Goal: Task Accomplishment & Management: Complete application form

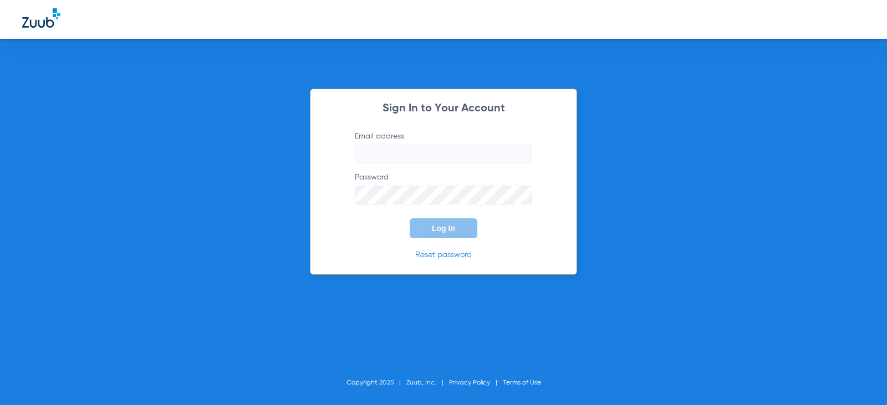
click at [462, 147] on input "Email address" at bounding box center [443, 154] width 177 height 19
type input "j"
type input "[EMAIL_ADDRESS][DOMAIN_NAME]"
click at [410, 218] on button "Log In" at bounding box center [444, 228] width 68 height 20
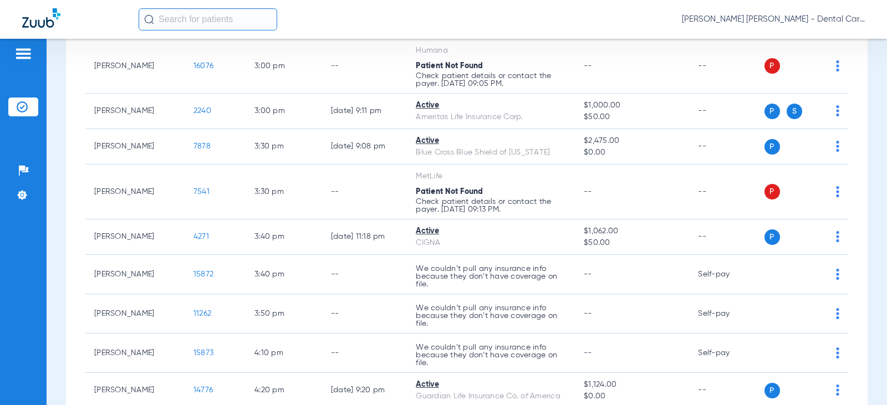
scroll to position [2161, 0]
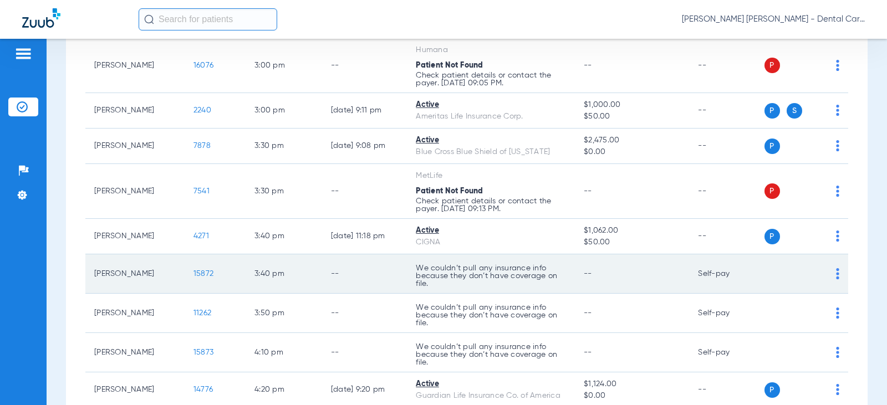
click at [193, 273] on span "15872" at bounding box center [203, 274] width 20 height 8
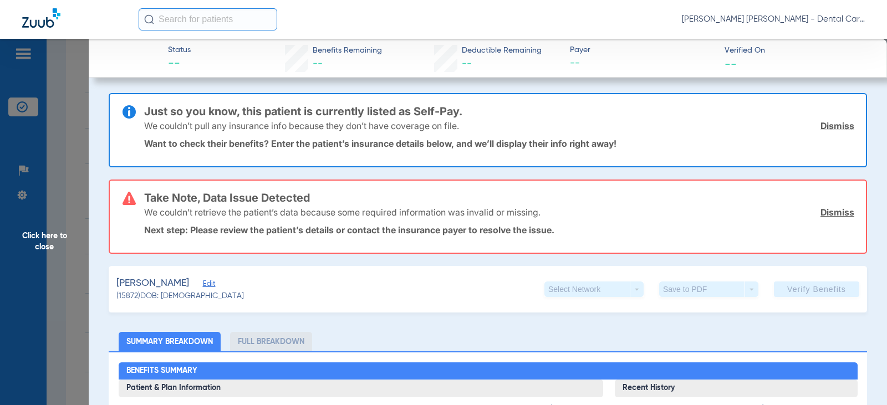
click at [820, 123] on link "Dismiss" at bounding box center [837, 125] width 34 height 11
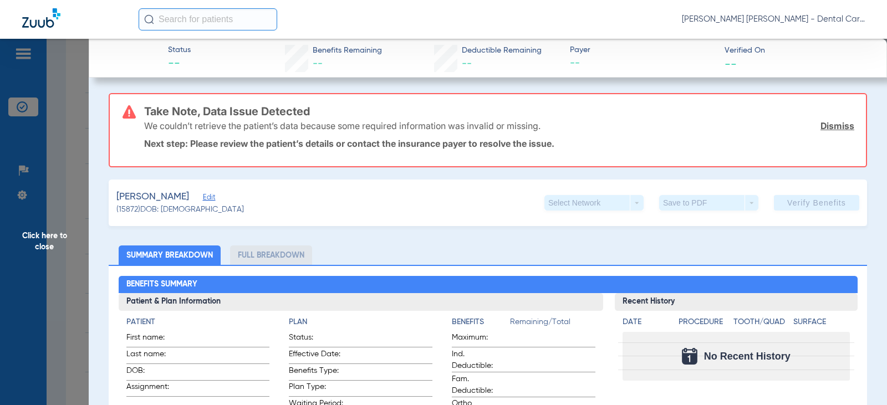
click at [832, 126] on link "Dismiss" at bounding box center [837, 125] width 34 height 11
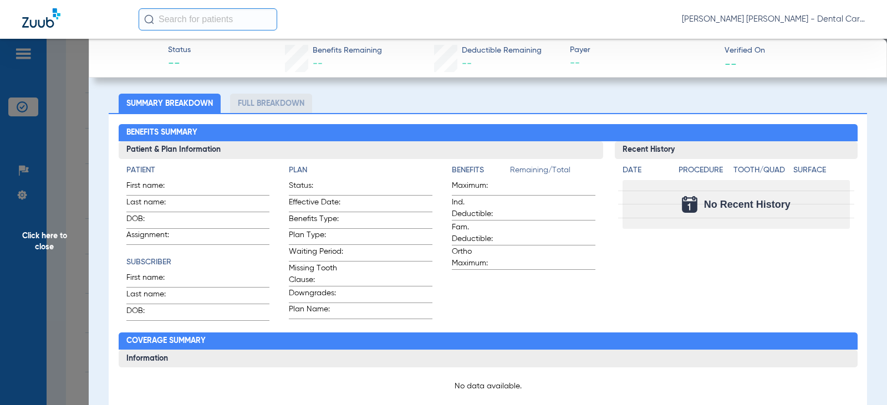
scroll to position [0, 0]
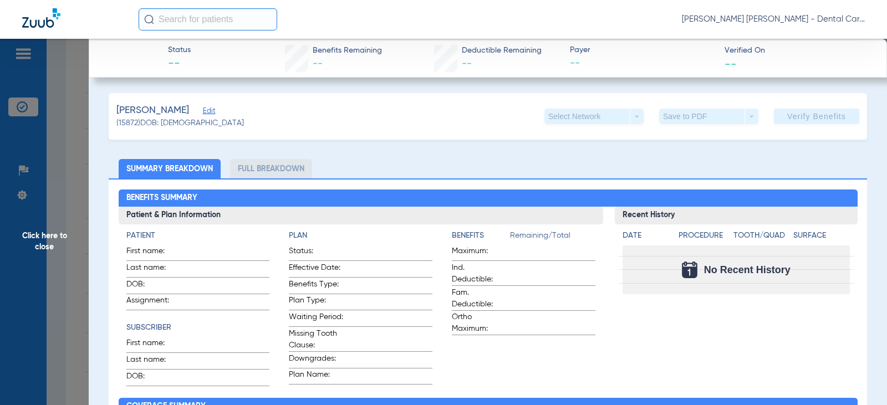
click at [203, 110] on span "Edit" at bounding box center [208, 112] width 10 height 11
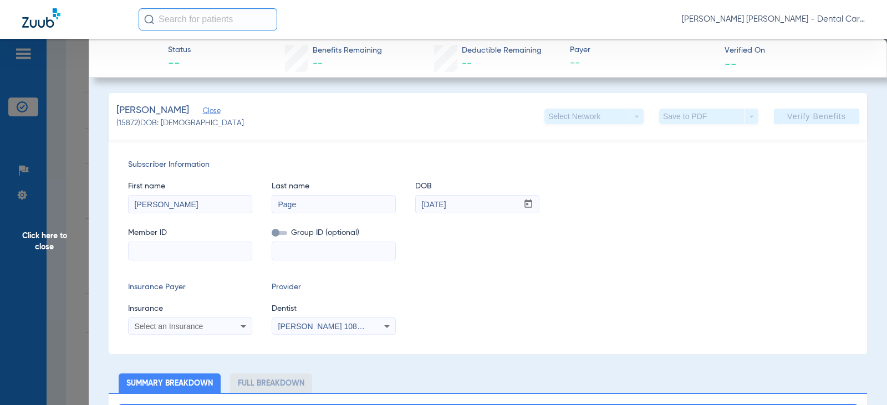
click at [226, 241] on mat-form-field at bounding box center [190, 250] width 124 height 22
click at [224, 249] on input at bounding box center [190, 251] width 123 height 18
click at [174, 249] on input "F" at bounding box center [190, 251] width 123 height 18
paste input "F41484668"
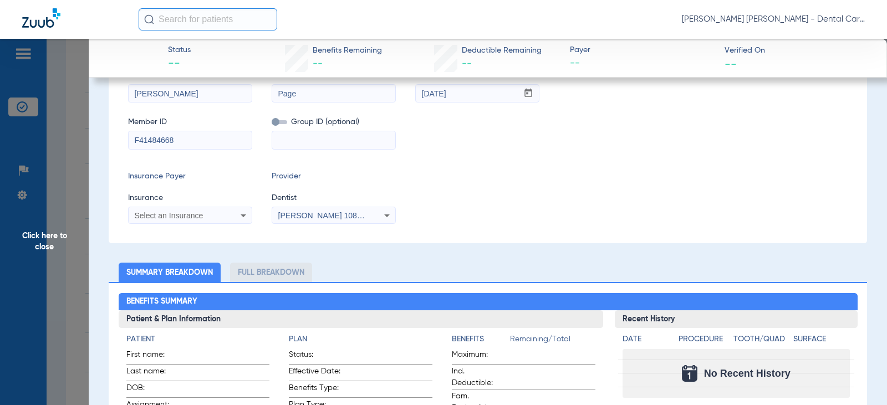
type input "F41484668"
click at [238, 213] on icon at bounding box center [243, 215] width 13 height 13
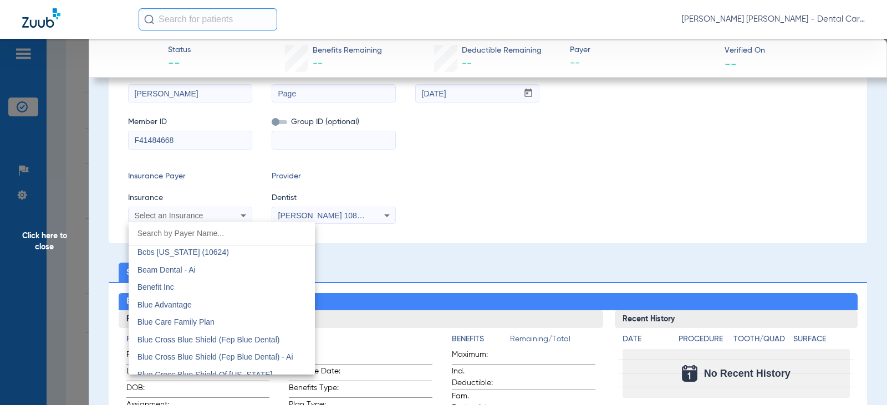
scroll to position [720, 0]
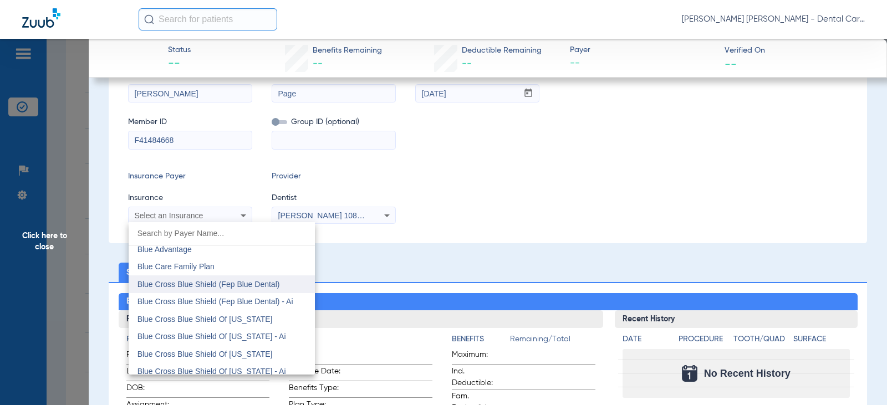
click at [252, 287] on span "Blue Cross Blue Shield (Fep Blue Dental)" at bounding box center [208, 284] width 142 height 9
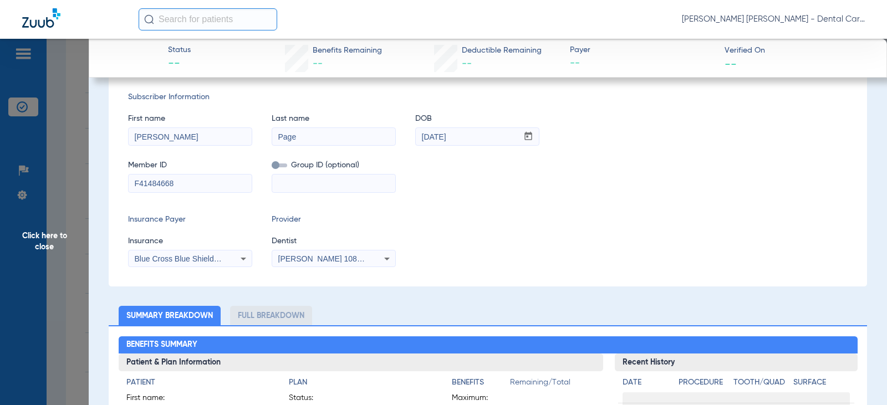
scroll to position [55, 0]
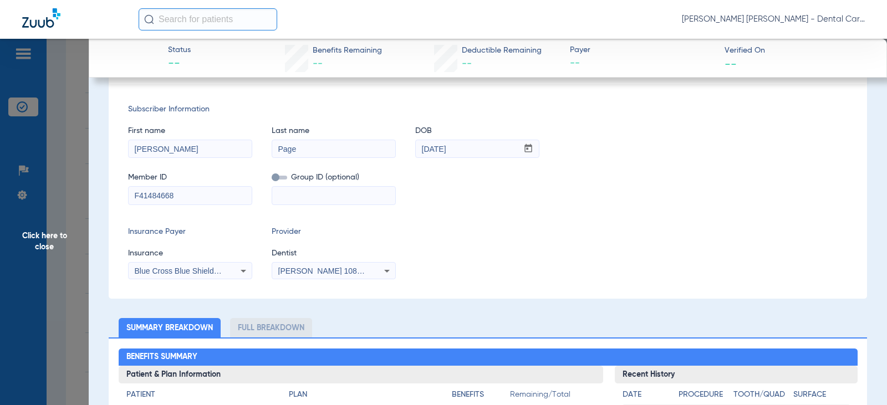
click at [290, 187] on input at bounding box center [333, 196] width 123 height 18
click at [278, 178] on span at bounding box center [280, 178] width 16 height 4
click at [272, 180] on input "checkbox" at bounding box center [272, 180] width 0 height 0
click at [310, 201] on input at bounding box center [333, 196] width 123 height 18
click at [345, 198] on input at bounding box center [333, 196] width 123 height 18
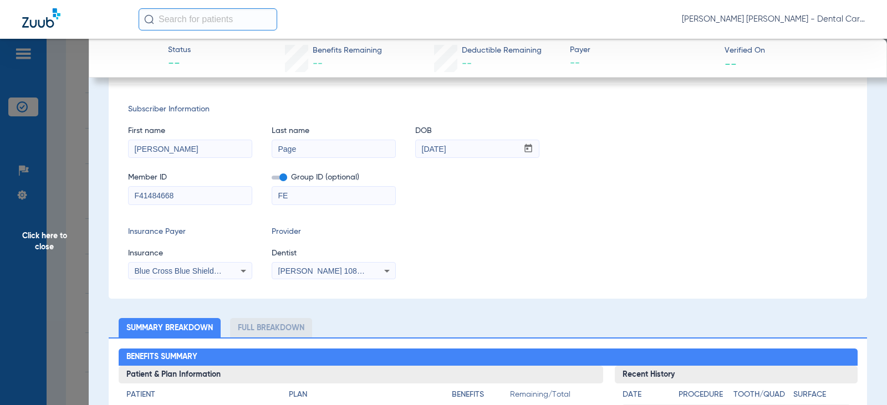
type input "F"
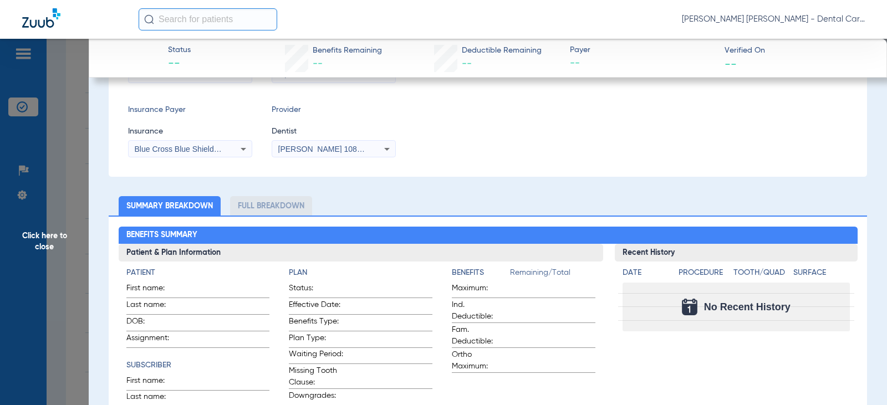
scroll to position [0, 0]
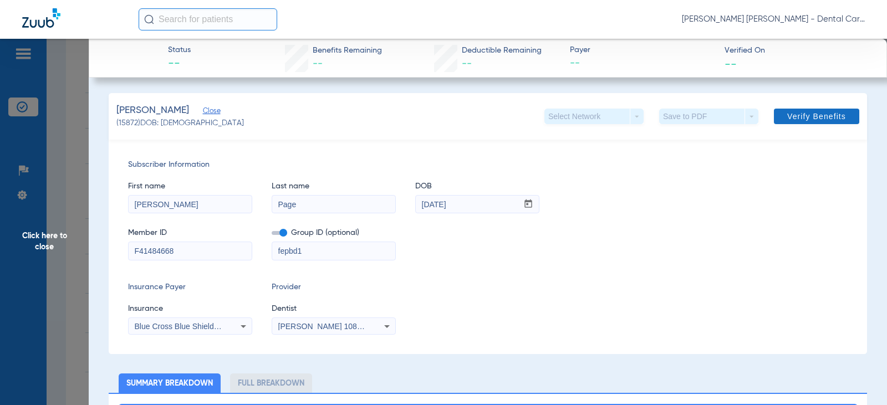
type input "fepbd1"
click at [810, 117] on span "Verify Benefits" at bounding box center [816, 116] width 59 height 9
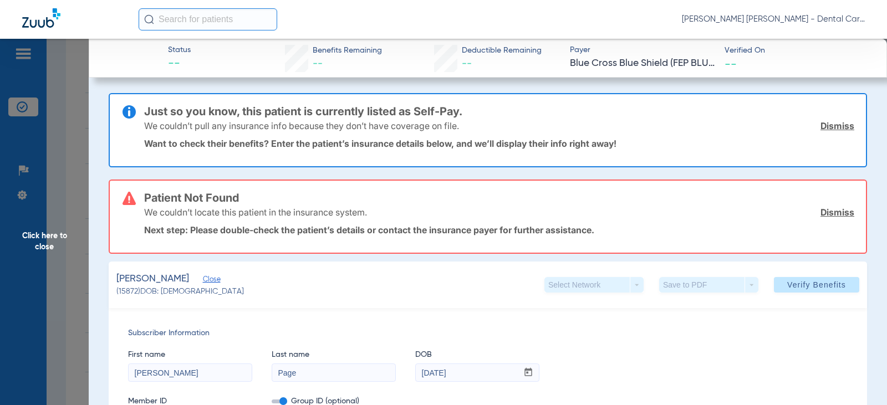
click at [820, 125] on link "Dismiss" at bounding box center [837, 125] width 34 height 11
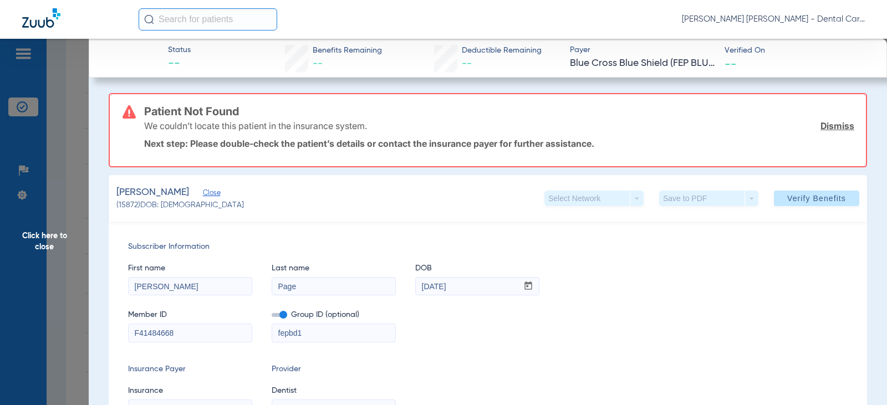
click at [828, 121] on link "Dismiss" at bounding box center [837, 125] width 34 height 11
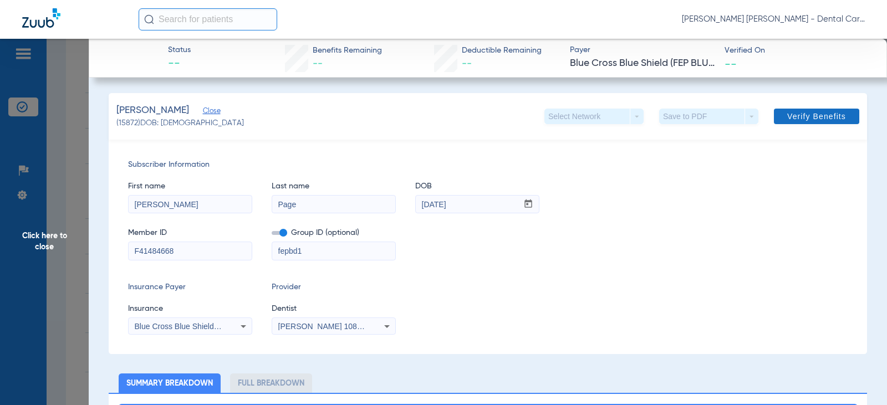
click at [813, 116] on span "Verify Benefits" at bounding box center [816, 116] width 59 height 9
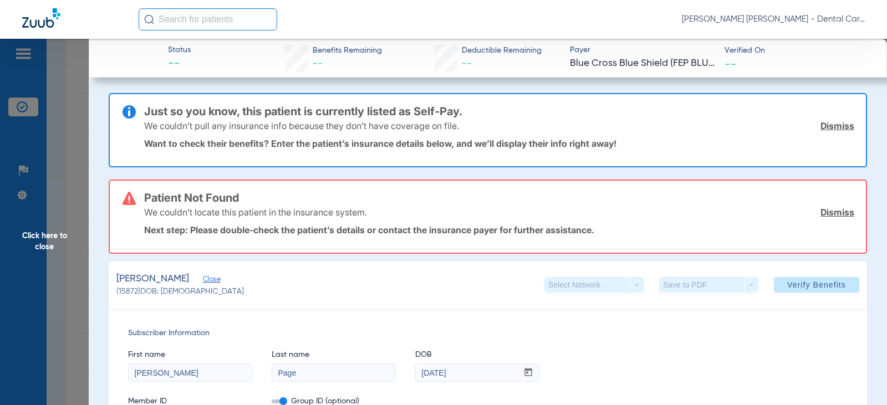
drag, startPoint x: 830, startPoint y: 118, endPoint x: 825, endPoint y: 126, distance: 9.4
click at [827, 120] on div "We couldn’t pull any insurance info because they don’t have coverage on file. D…" at bounding box center [499, 125] width 710 height 29
click at [828, 120] on div "We couldn’t pull any insurance info because they don’t have coverage on file. D…" at bounding box center [499, 125] width 710 height 29
click at [833, 129] on link "Dismiss" at bounding box center [837, 125] width 34 height 11
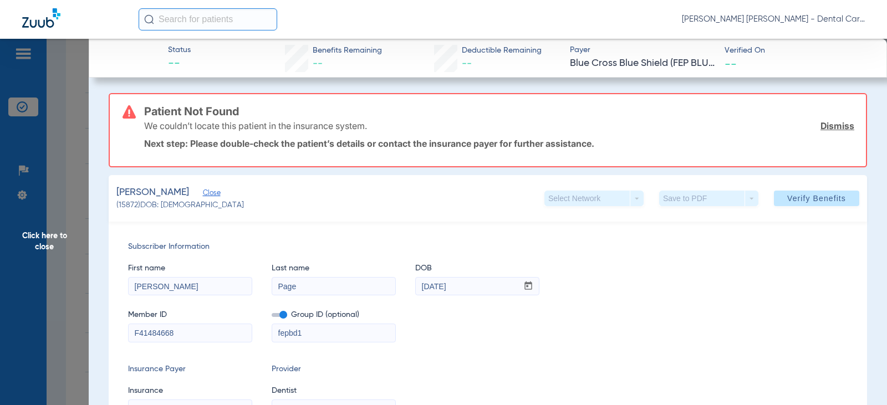
click at [820, 123] on link "Dismiss" at bounding box center [837, 125] width 34 height 11
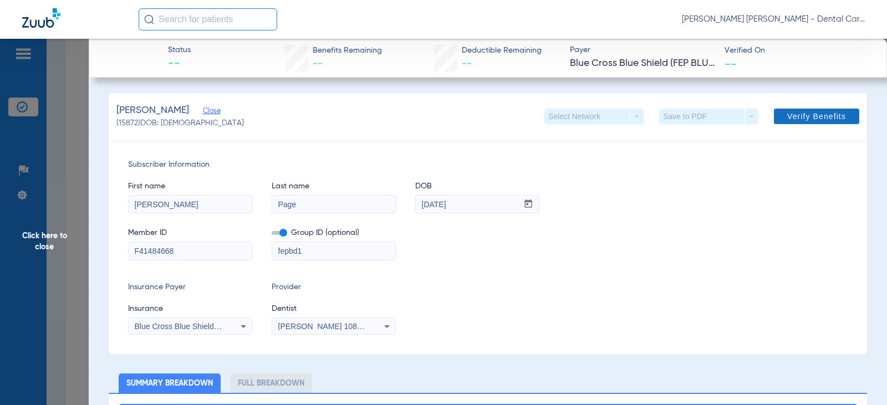
click at [795, 114] on span "Verify Benefits" at bounding box center [816, 116] width 59 height 9
click at [212, 206] on input "[PERSON_NAME]" at bounding box center [190, 205] width 123 height 18
type input "J"
type input "[PERSON_NAME]"
click at [475, 200] on input "[DATE]" at bounding box center [467, 205] width 102 height 18
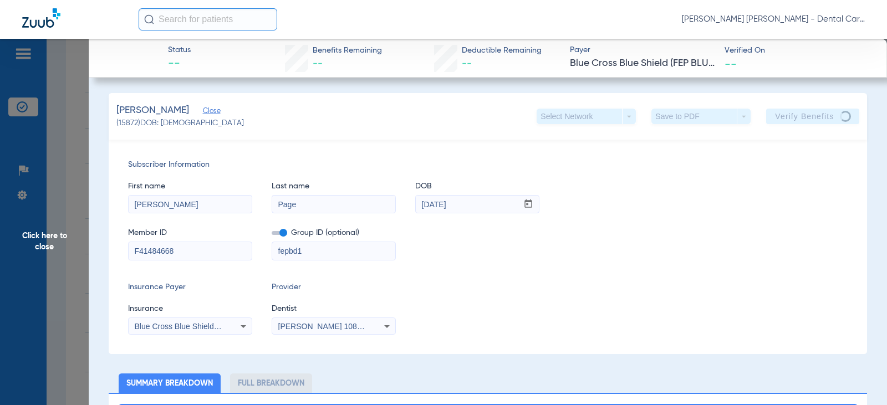
drag, startPoint x: 480, startPoint y: 205, endPoint x: 418, endPoint y: 217, distance: 62.7
click at [418, 217] on div "First name [PERSON_NAME] Last name Page DOB mm / dd / yyyy [DATE] Member ID F41…" at bounding box center [487, 216] width 719 height 90
type input "[DATE]"
click at [579, 255] on div "Member ID F41484668 Group ID (optional) fepbd1" at bounding box center [487, 238] width 719 height 43
click at [710, 217] on div "Member ID F41484668 Group ID (optional) fepbd1" at bounding box center [487, 238] width 719 height 43
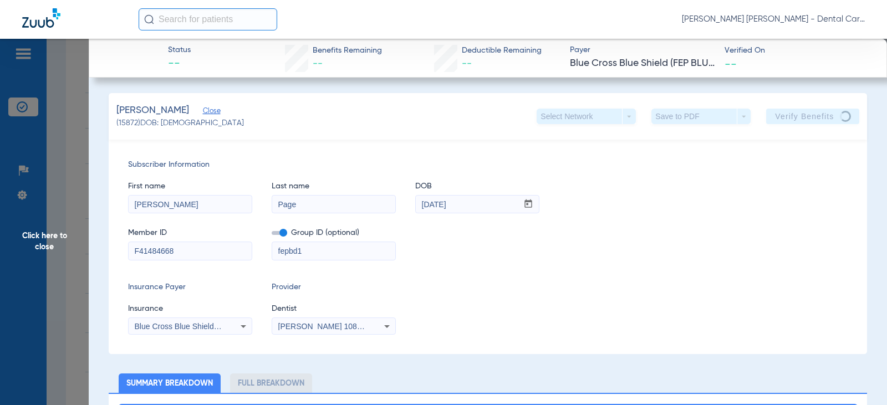
click at [710, 217] on div "Member ID F41484668 Group ID (optional) fepbd1" at bounding box center [487, 238] width 719 height 43
click at [804, 115] on app-verify-button "Verify Benefits" at bounding box center [812, 117] width 93 height 16
